Goal: Information Seeking & Learning: Learn about a topic

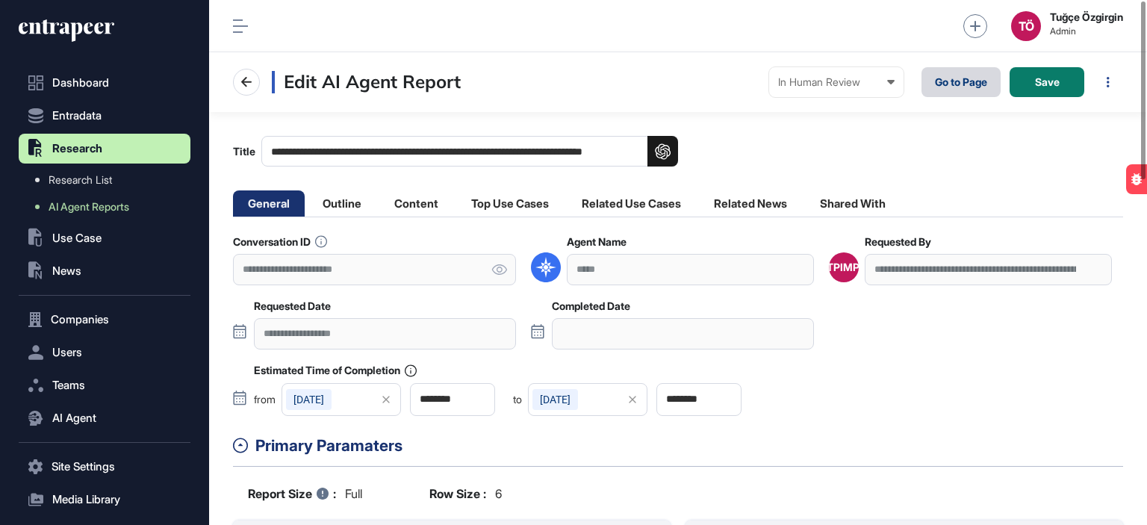
click at [968, 83] on link "Go to Page" at bounding box center [960, 82] width 79 height 30
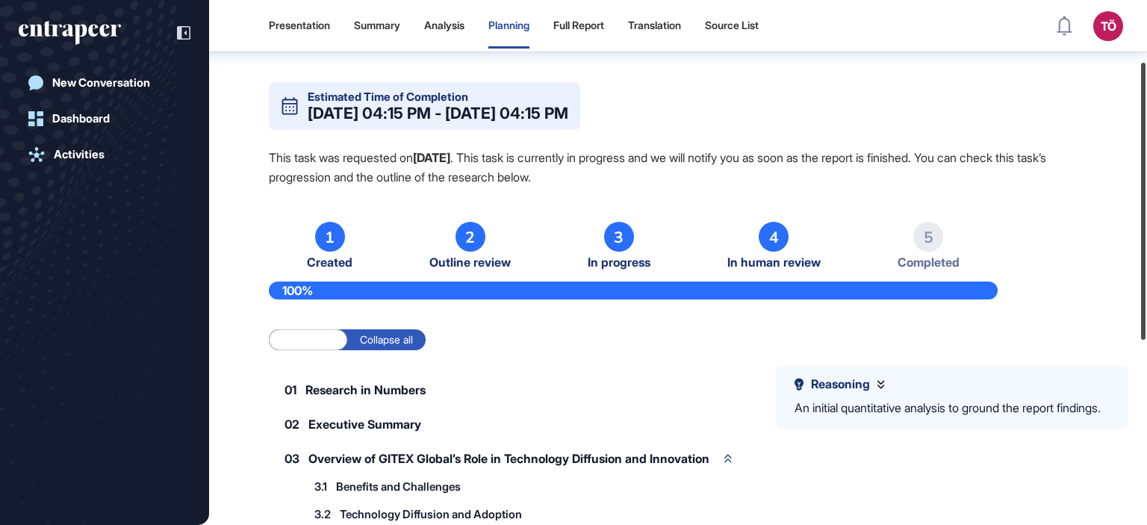
scroll to position [54, 0]
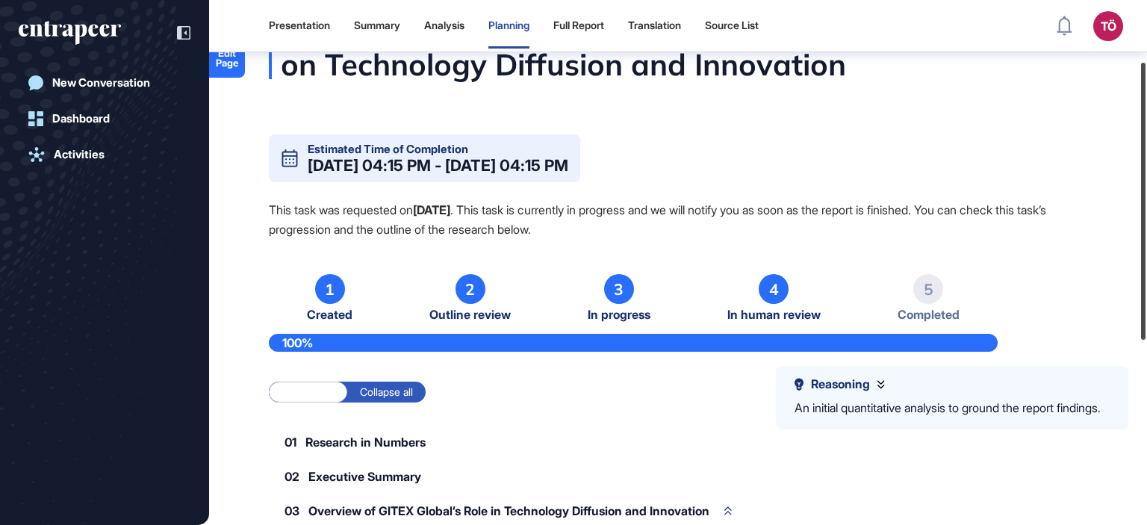
drag, startPoint x: 1145, startPoint y: 44, endPoint x: 1099, endPoint y: 69, distance: 51.8
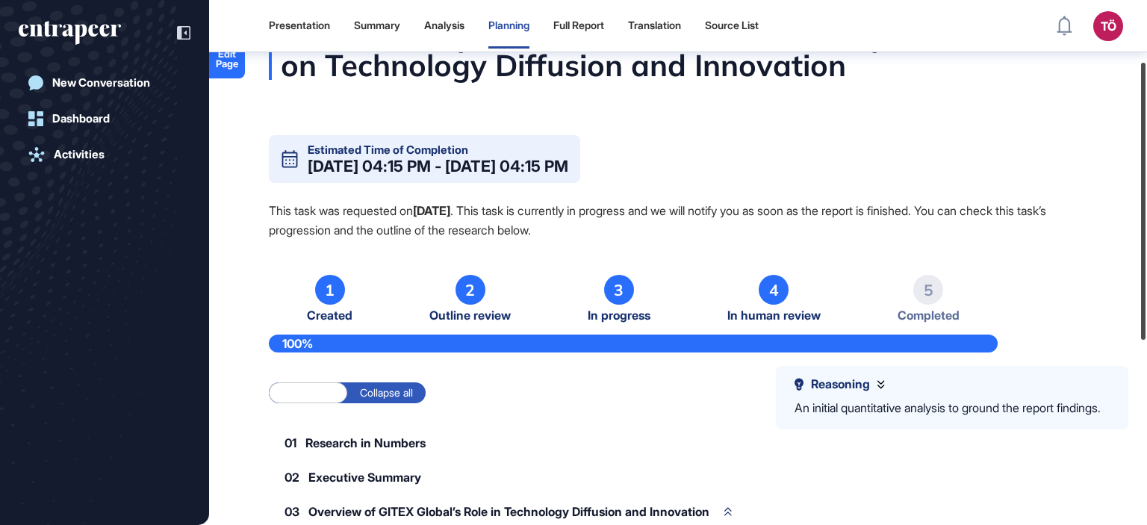
click at [1114, 72] on div "Presentation Summary Analysis Planning Full Report Translation Source List TÖ A…" at bounding box center [573, 262] width 1147 height 525
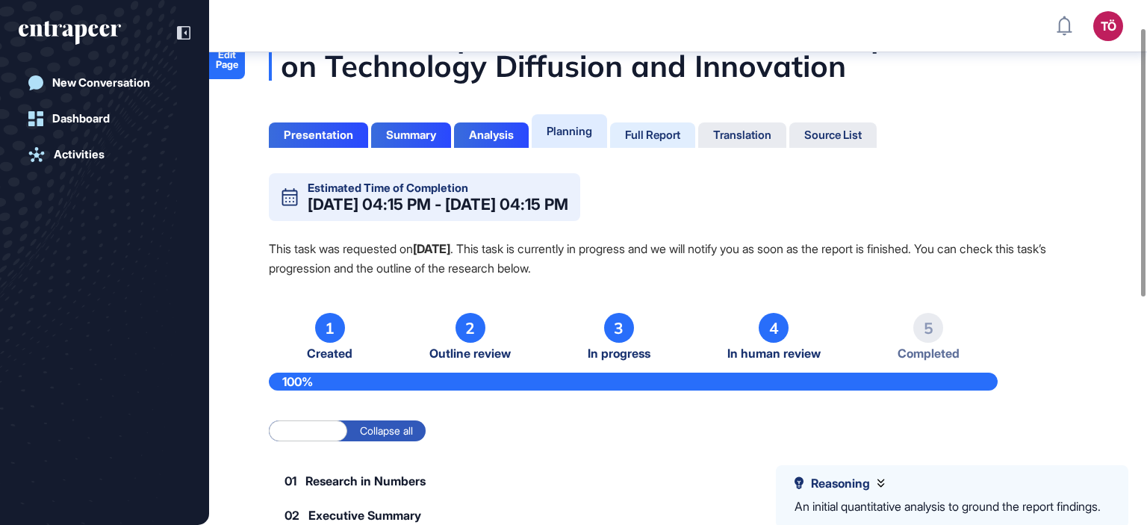
click at [658, 143] on div "Full Report" at bounding box center [652, 134] width 85 height 25
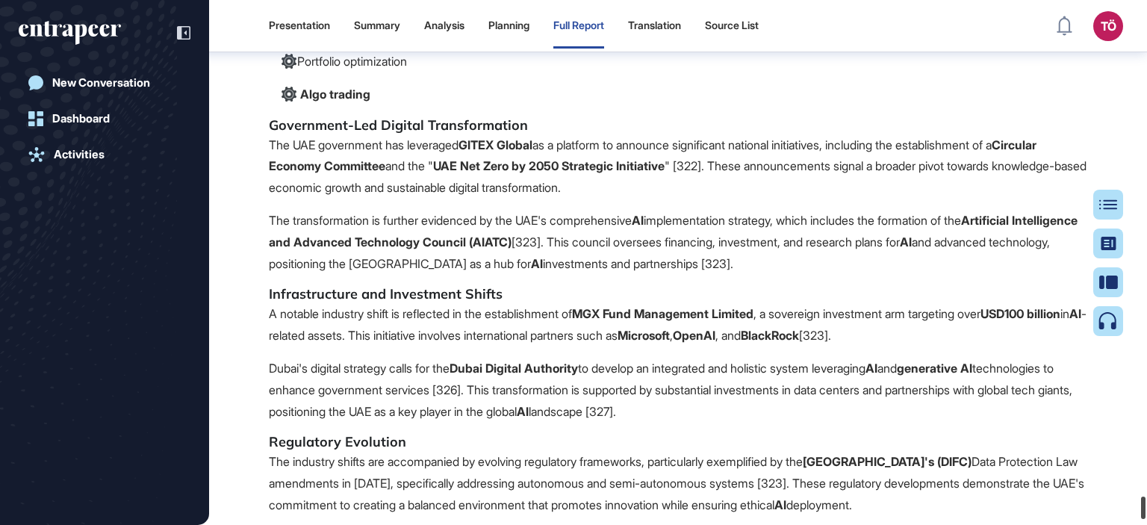
scroll to position [70444, 0]
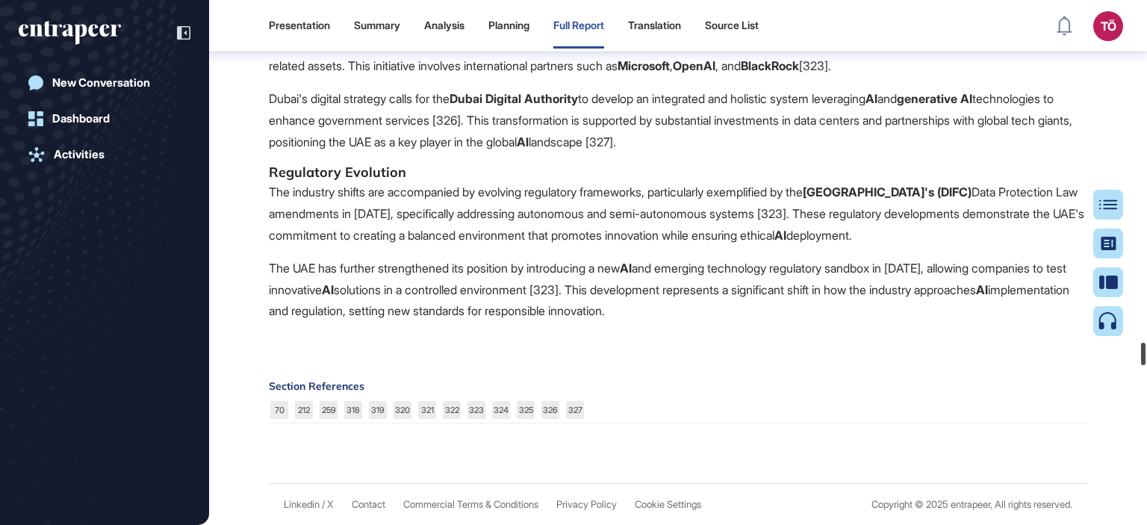
drag, startPoint x: 1142, startPoint y: 12, endPoint x: 1126, endPoint y: 353, distance: 341.6
click at [1126, 353] on div "Presentation Summary Analysis Planning Full Report Translation Source List TÖ A…" at bounding box center [573, 262] width 1147 height 525
drag, startPoint x: 1143, startPoint y: 355, endPoint x: 1131, endPoint y: 554, distance: 199.7
click at [1131, 524] on html "Presentation Summary Analysis Planning Full Report Translation Source List TÖ A…" at bounding box center [573, 262] width 1147 height 525
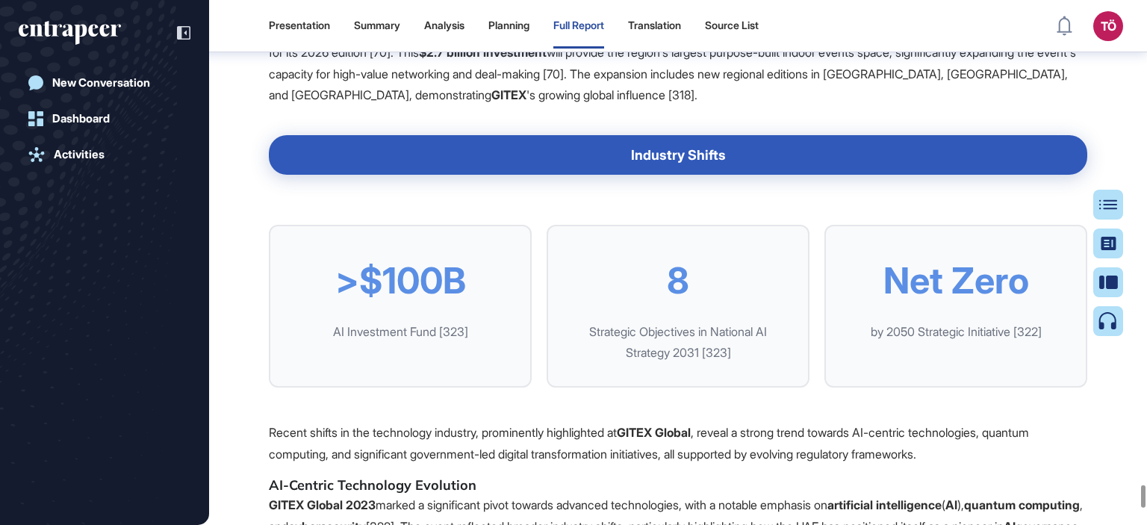
scroll to position [67980, 0]
